Goal: Task Accomplishment & Management: Manage account settings

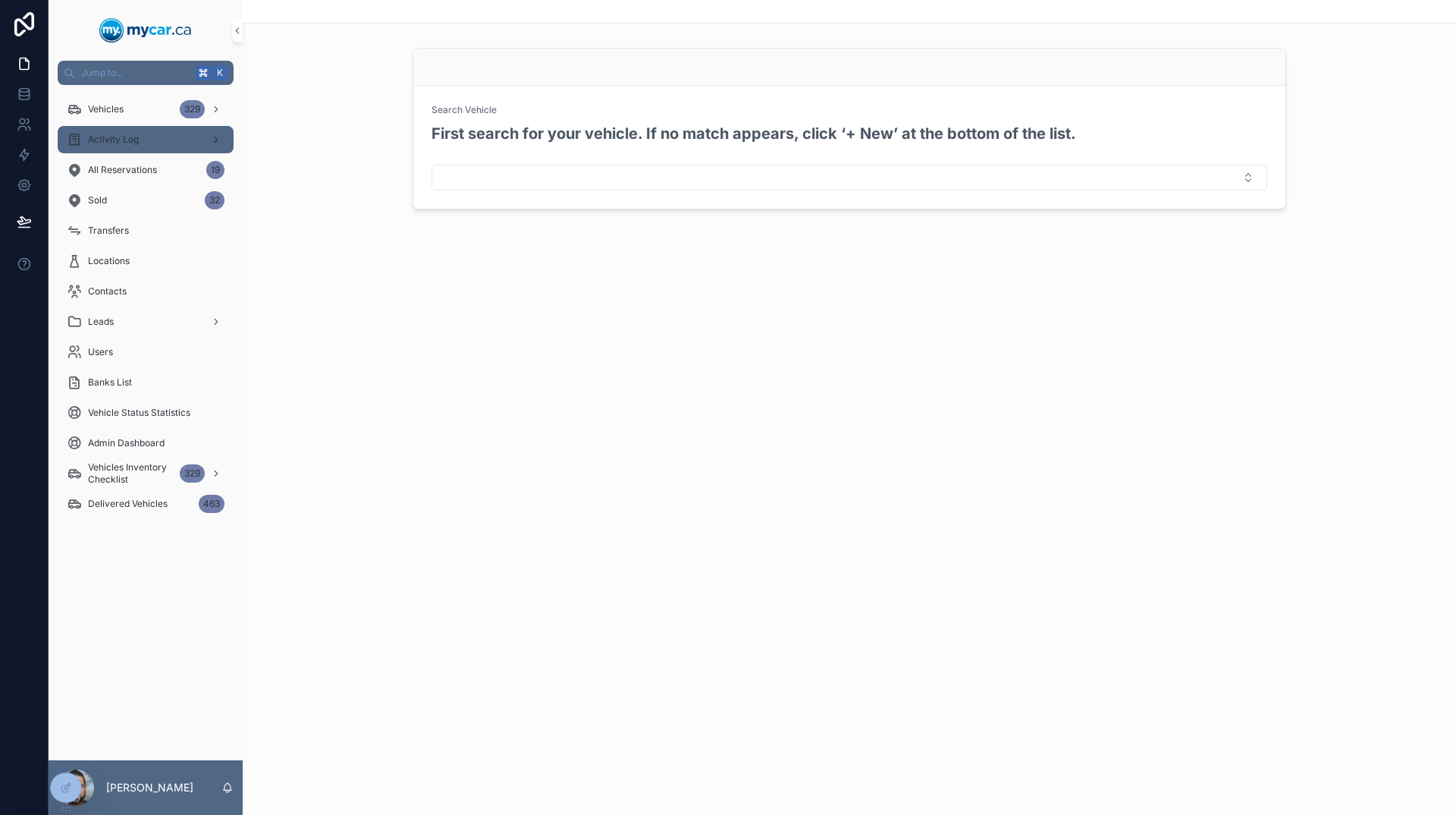
click at [185, 149] on div "Activity Log" at bounding box center [146, 139] width 158 height 24
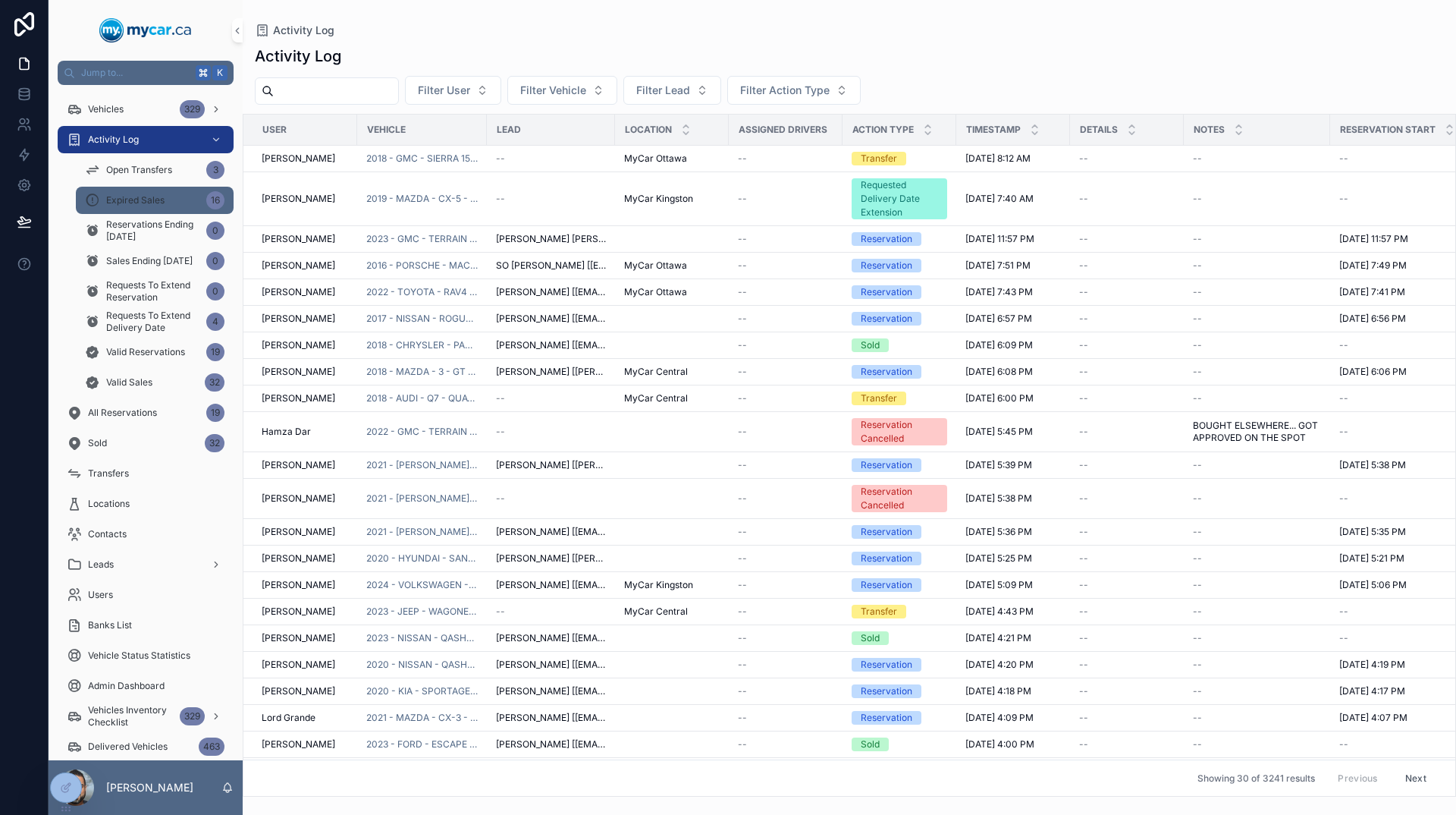
click at [172, 207] on div "Expired Sales 16" at bounding box center [154, 200] width 139 height 24
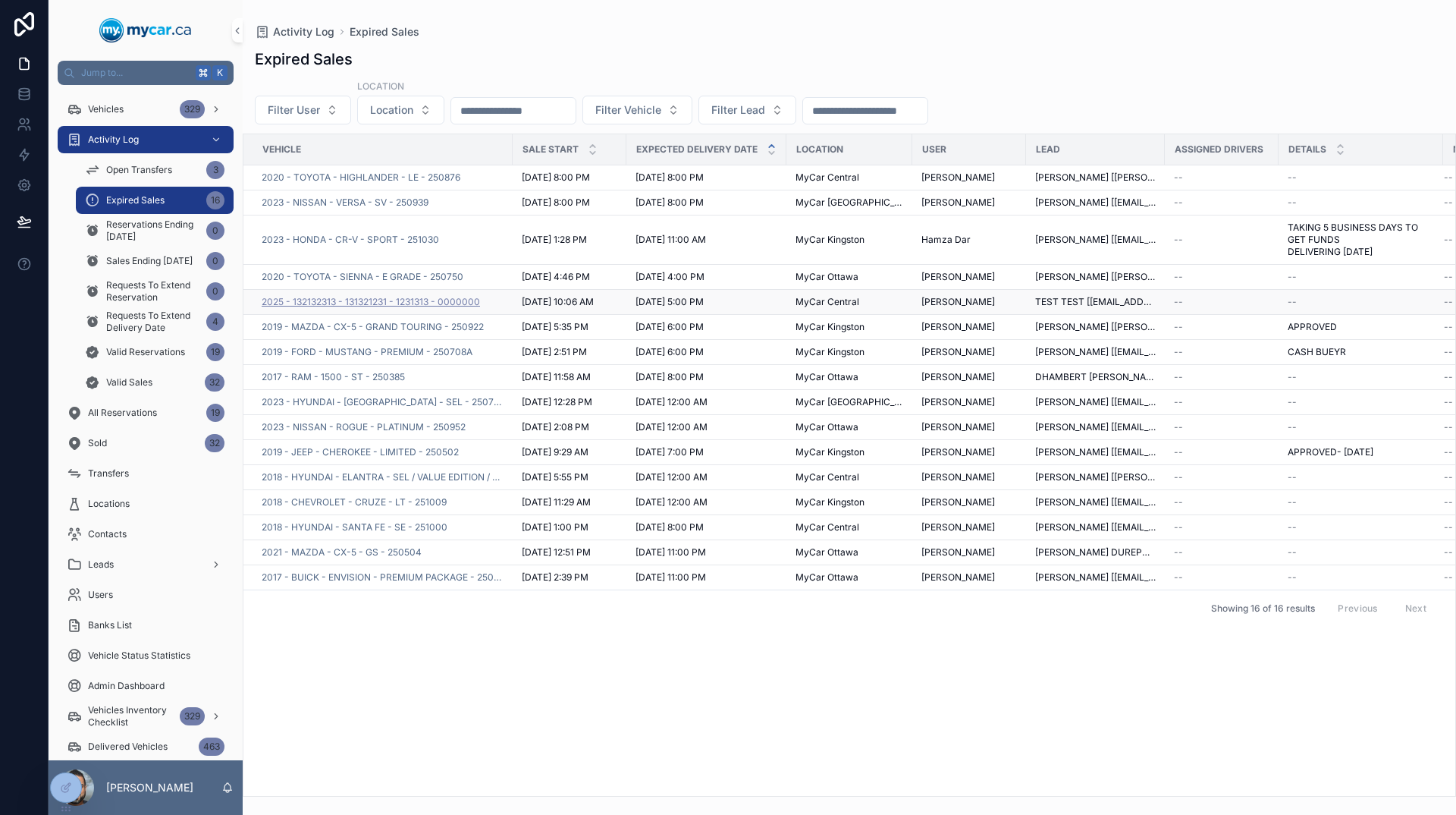
click at [466, 304] on span "2025 - 132132313 - 131321231 - 1231313 - 0000000" at bounding box center [371, 302] width 218 height 12
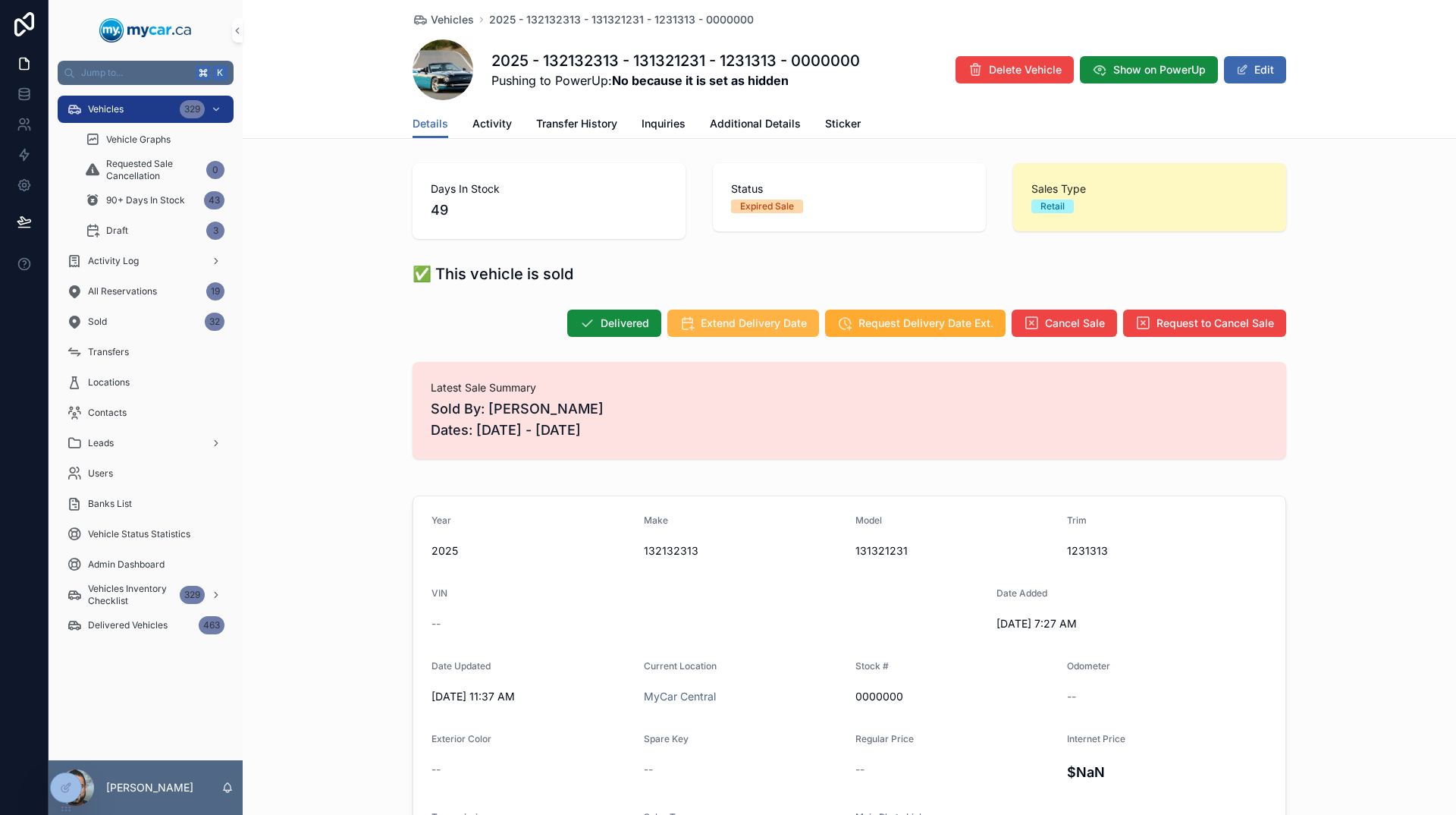
click at [771, 326] on span "Extend Delivery Date" at bounding box center [753, 323] width 106 height 16
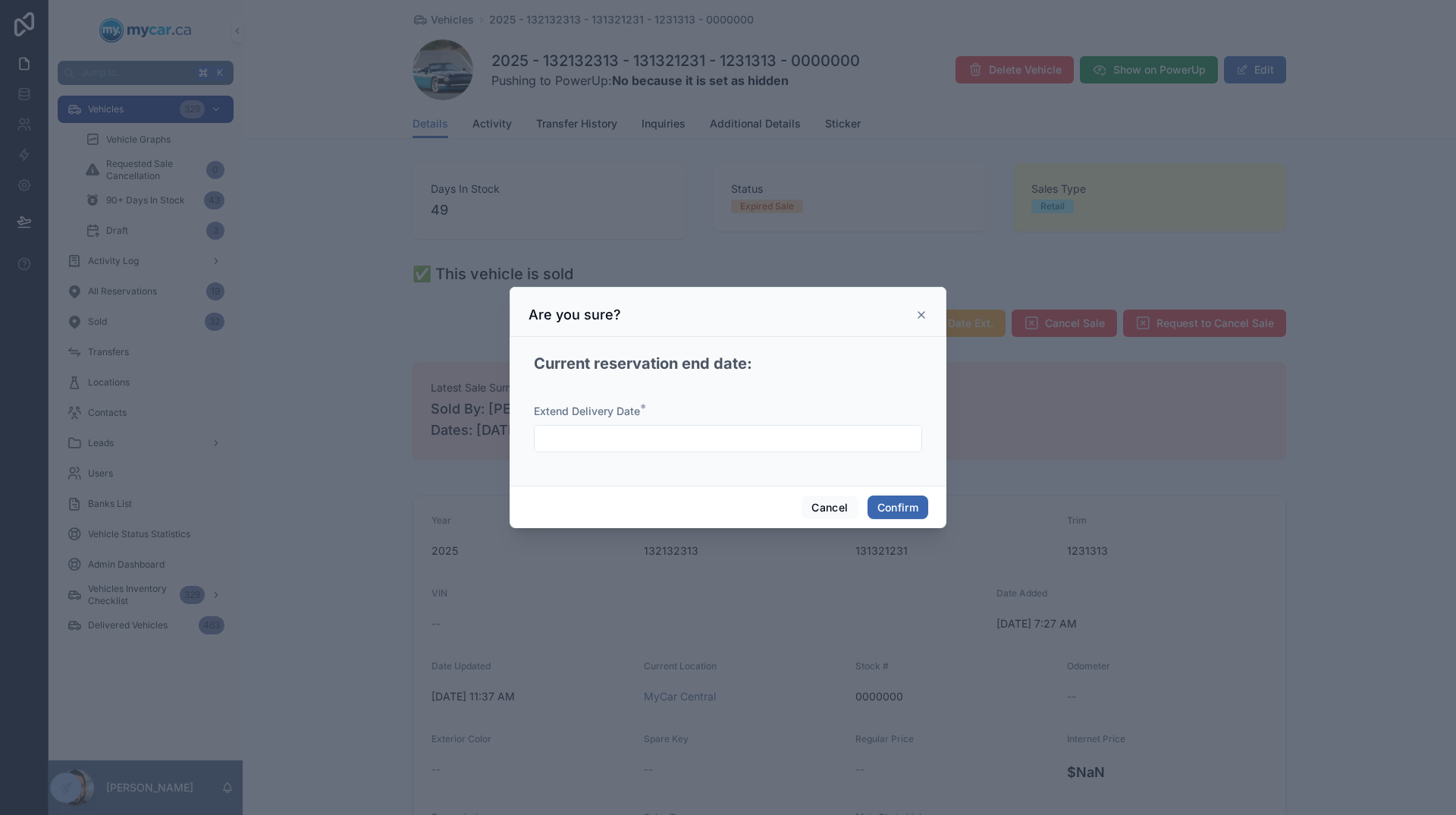
click at [733, 441] on input "text" at bounding box center [727, 438] width 386 height 21
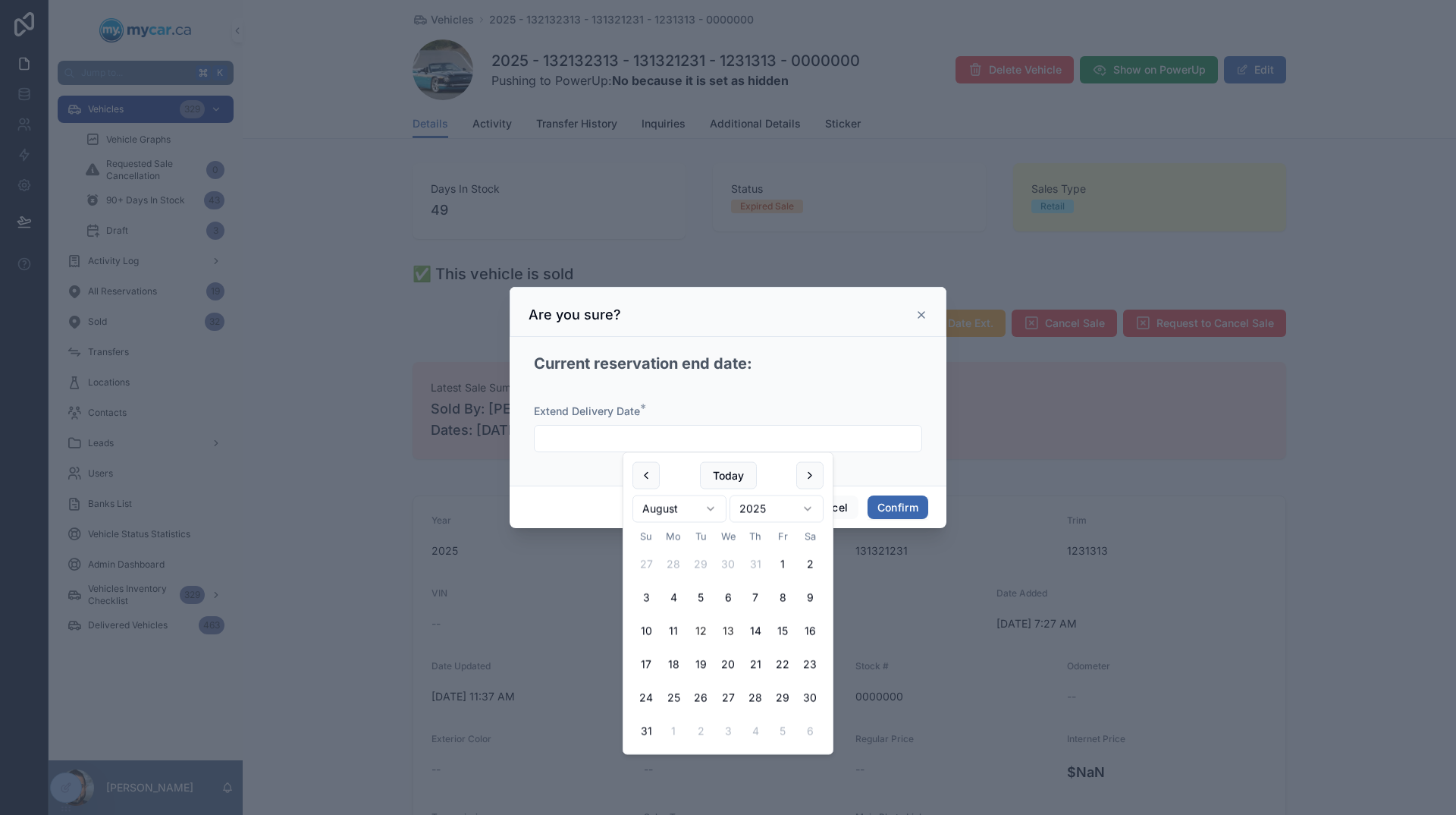
click at [732, 627] on button "13" at bounding box center [728, 631] width 27 height 27
type input "**********"
click at [932, 442] on div "**********" at bounding box center [728, 411] width 437 height 149
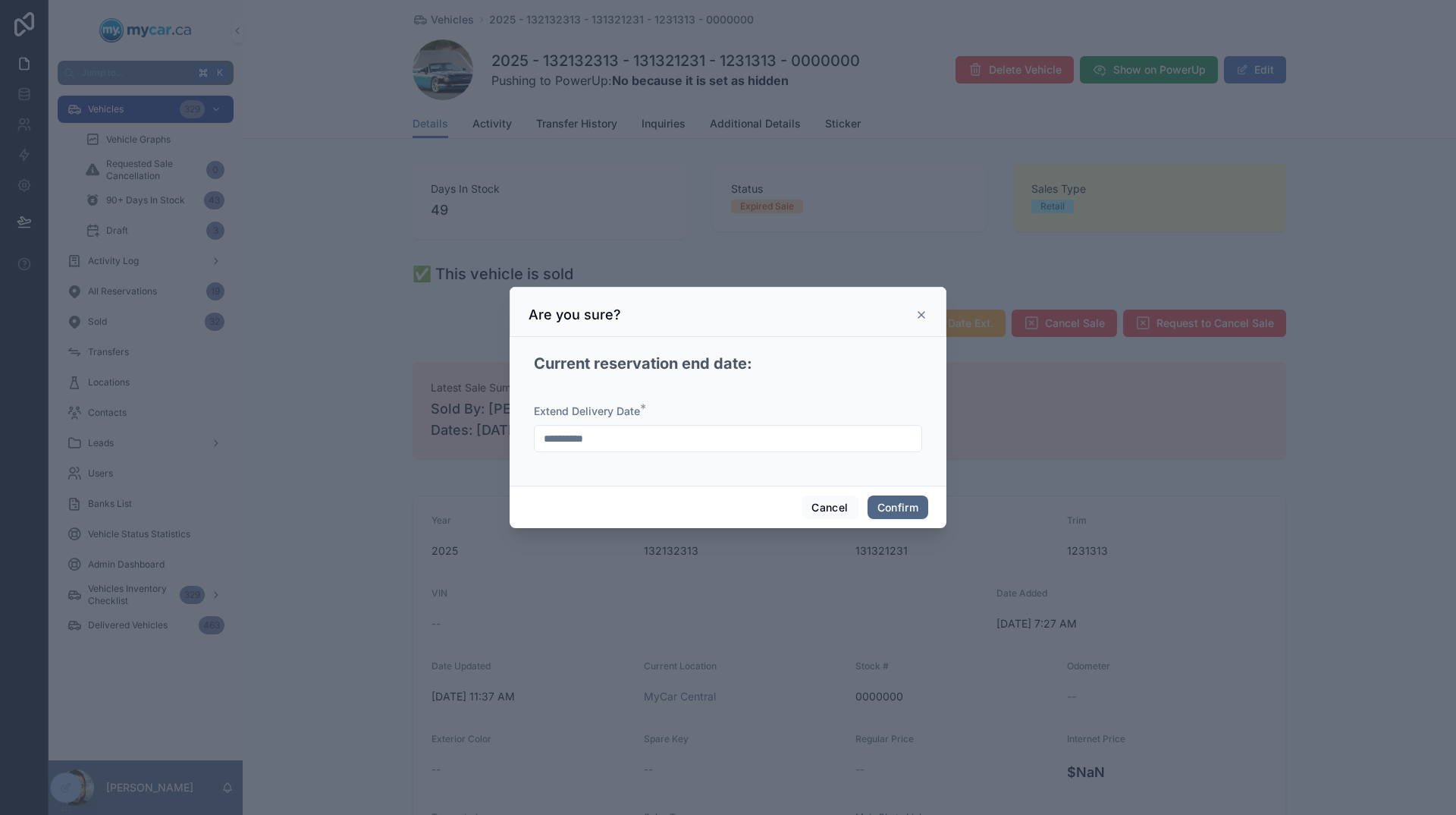
click at [914, 514] on button "Confirm" at bounding box center [897, 507] width 60 height 24
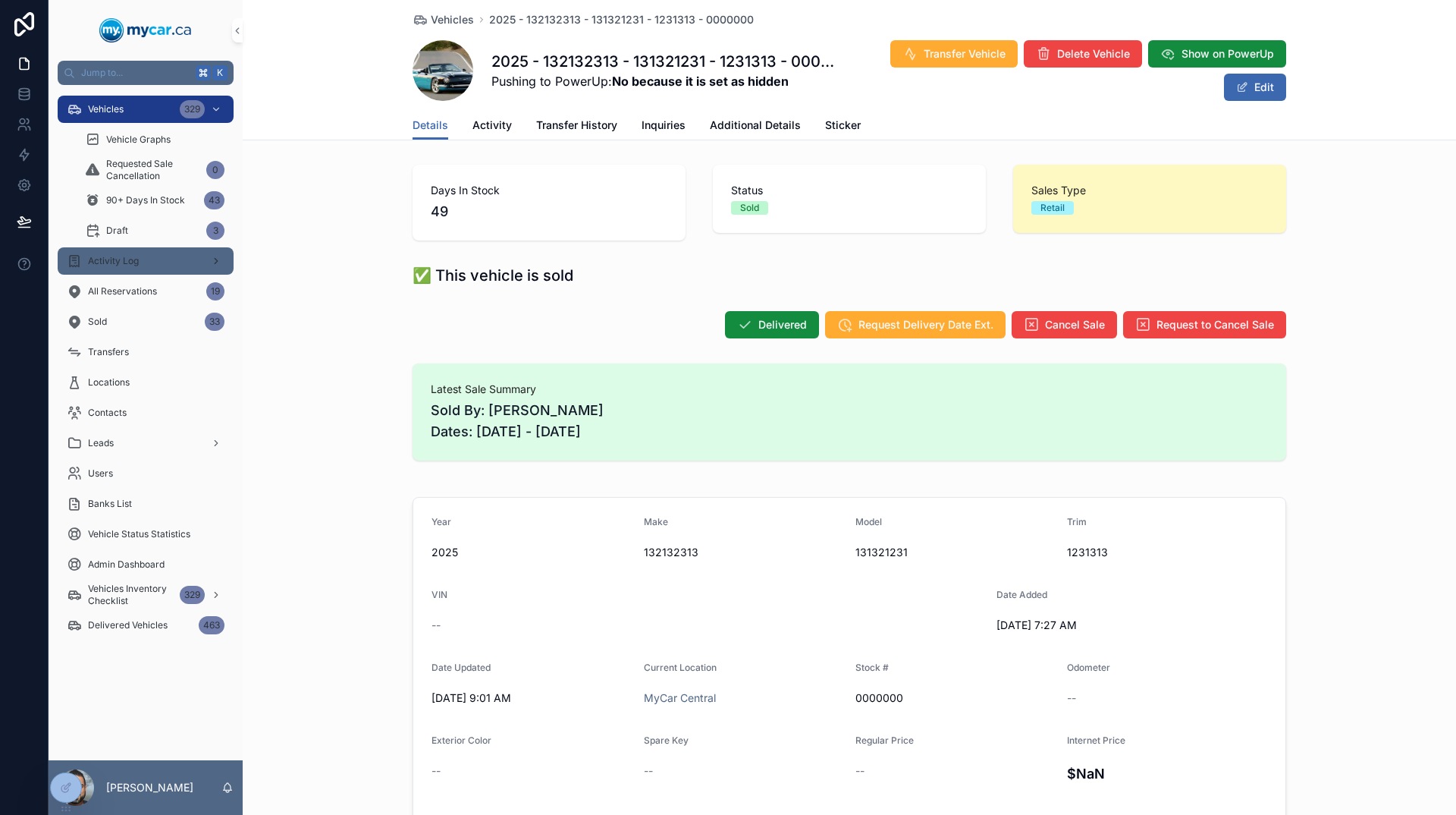
click at [126, 259] on span "Activity Log" at bounding box center [113, 261] width 51 height 12
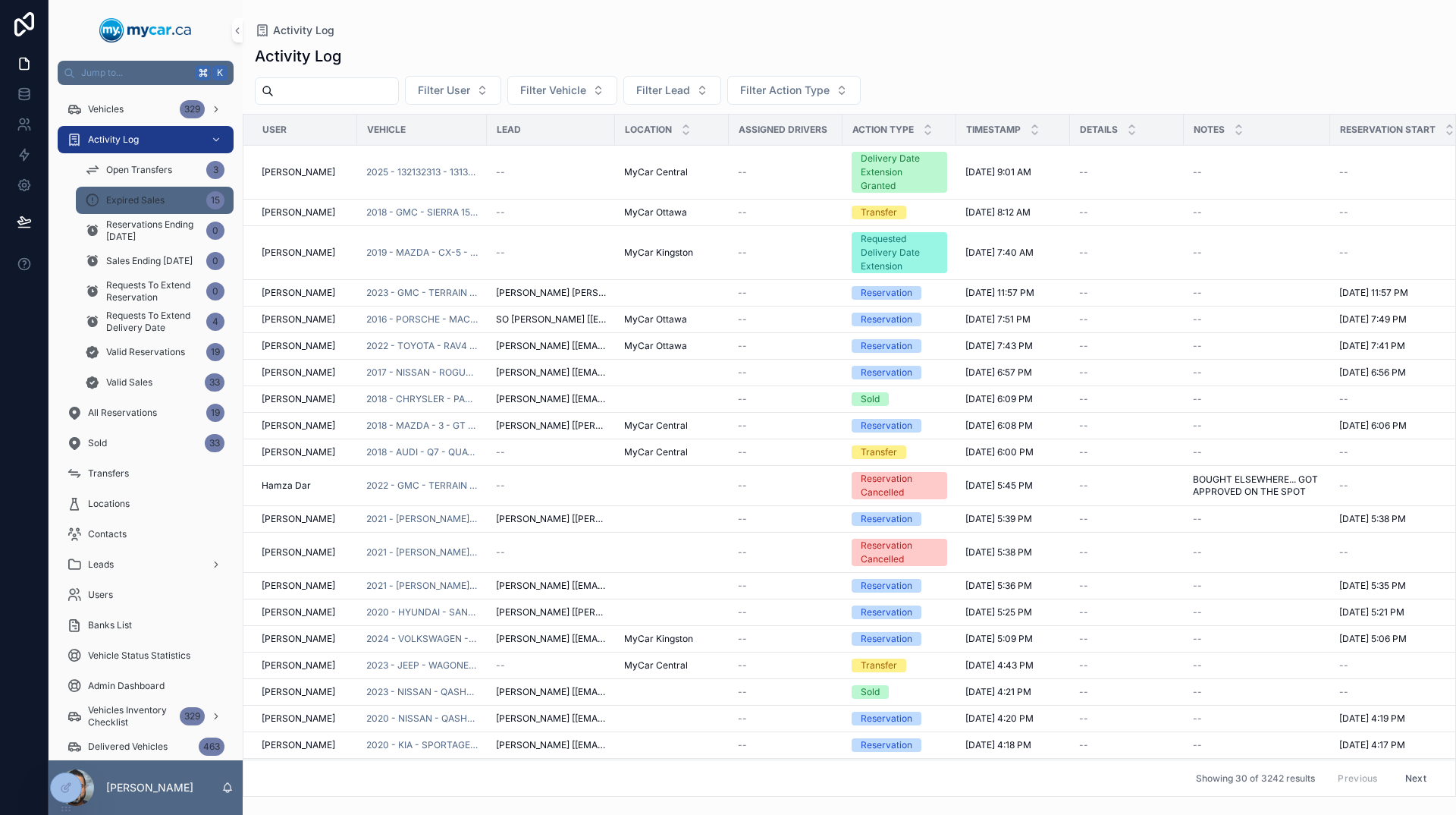
click at [155, 200] on span "Expired Sales" at bounding box center [135, 200] width 58 height 12
